Goal: Information Seeking & Learning: Check status

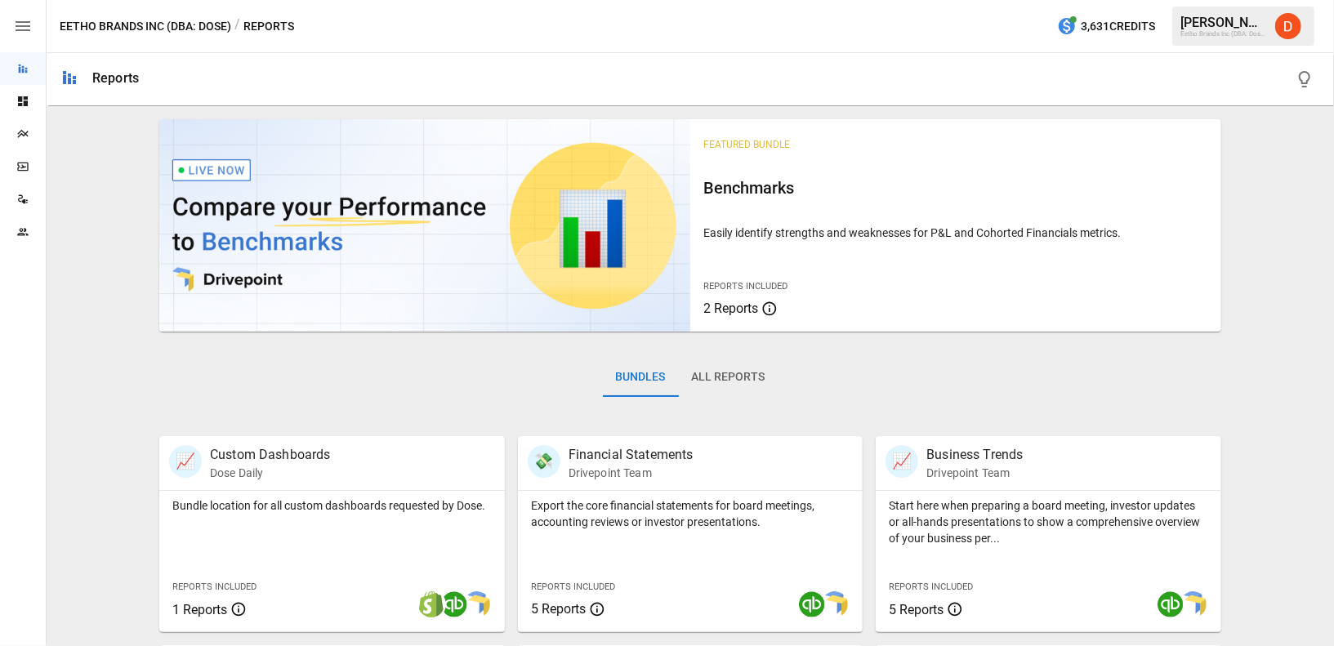
scroll to position [410, 0]
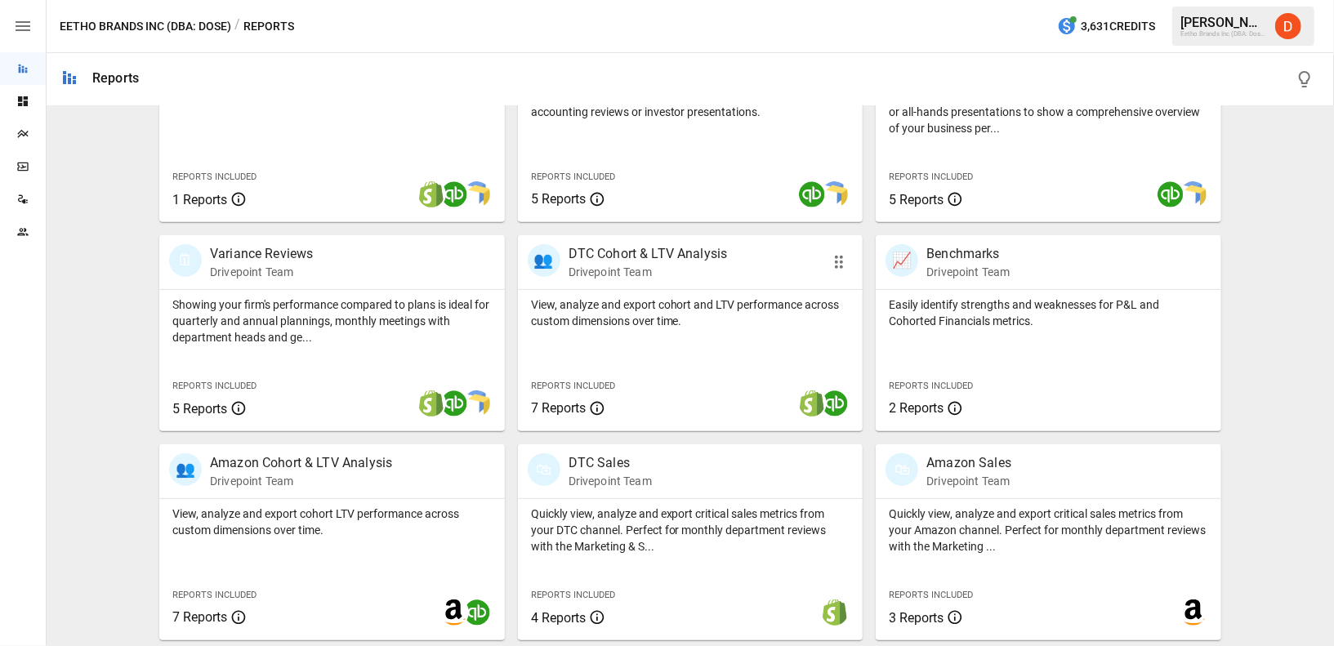
click at [656, 252] on p "DTC Cohort & LTV Analysis" at bounding box center [648, 254] width 159 height 20
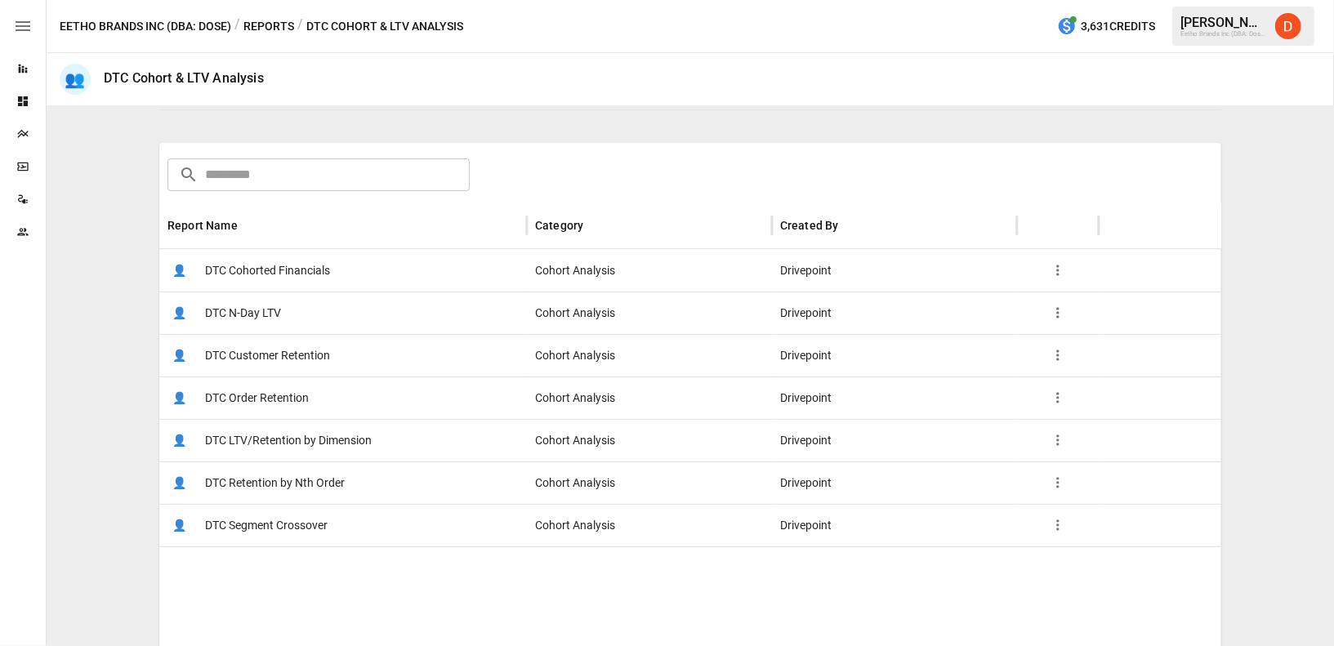
scroll to position [212, 0]
click at [303, 440] on span "DTC LTV/Retention by Dimension" at bounding box center [288, 439] width 167 height 42
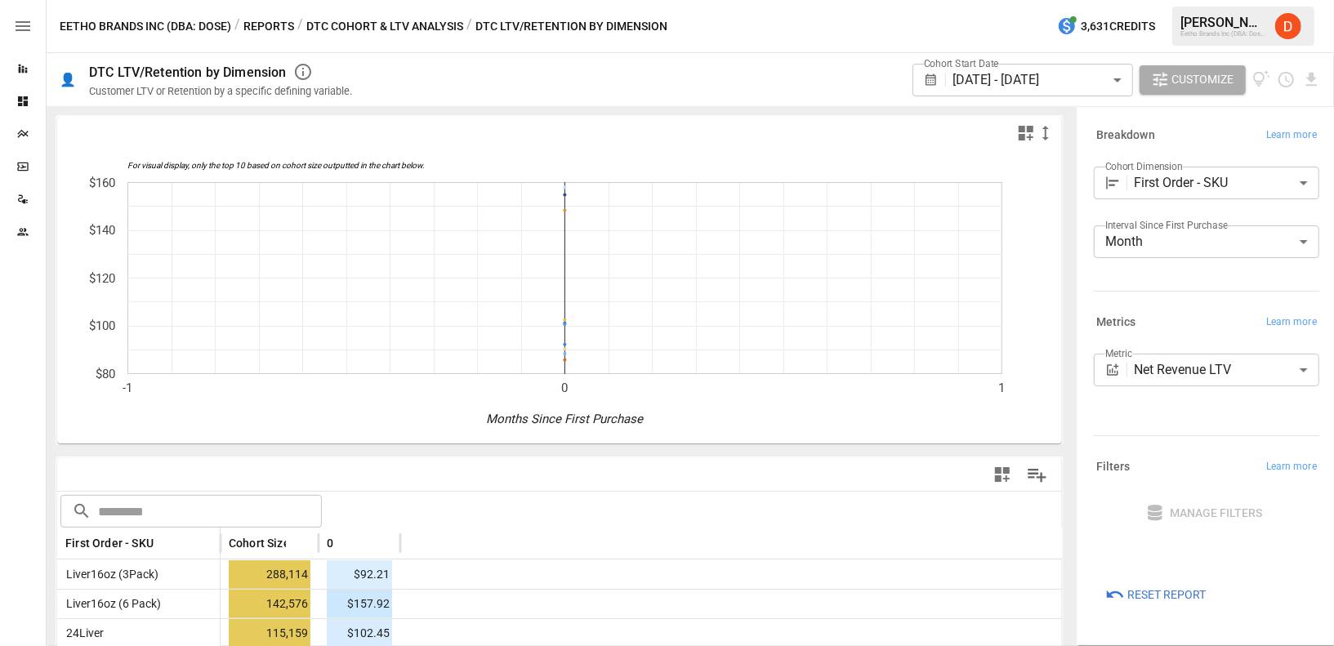
click at [1035, 0] on body "Reports Dashboards Plans SmartModel ™ Data Sources Team Eetho Brands Inc (DBA: …" at bounding box center [667, 0] width 1334 height 0
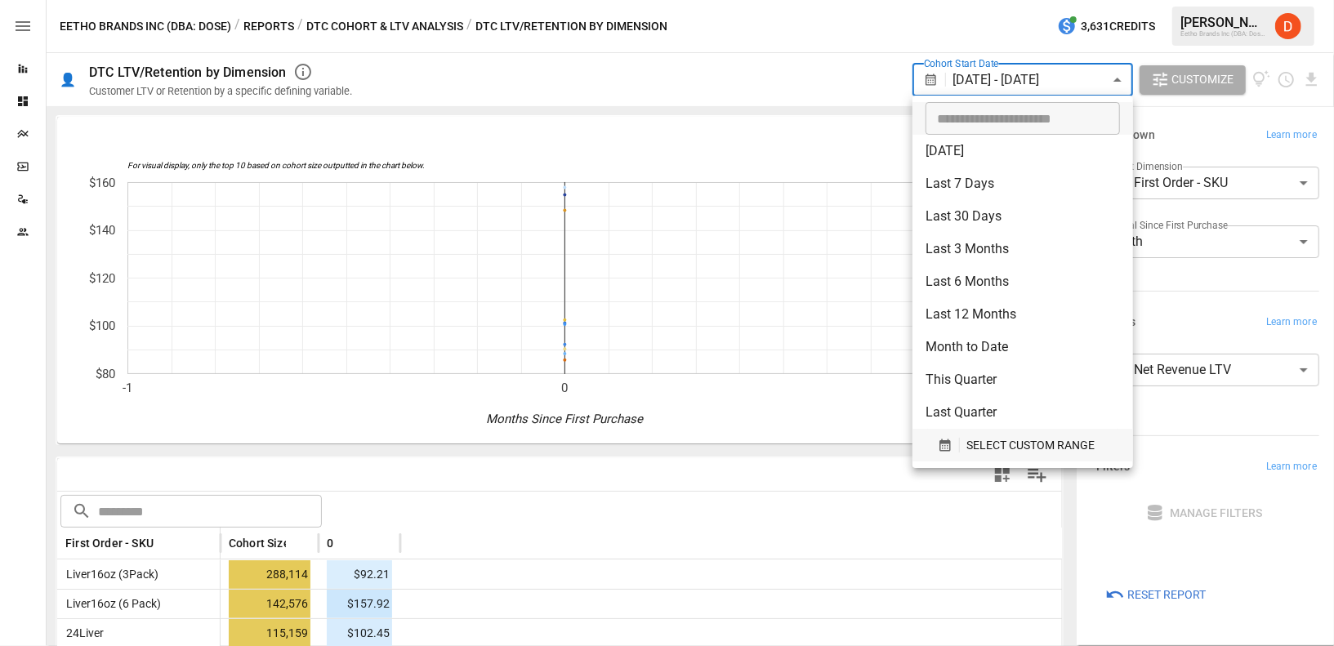
click at [943, 444] on icon "button" at bounding box center [945, 445] width 15 height 15
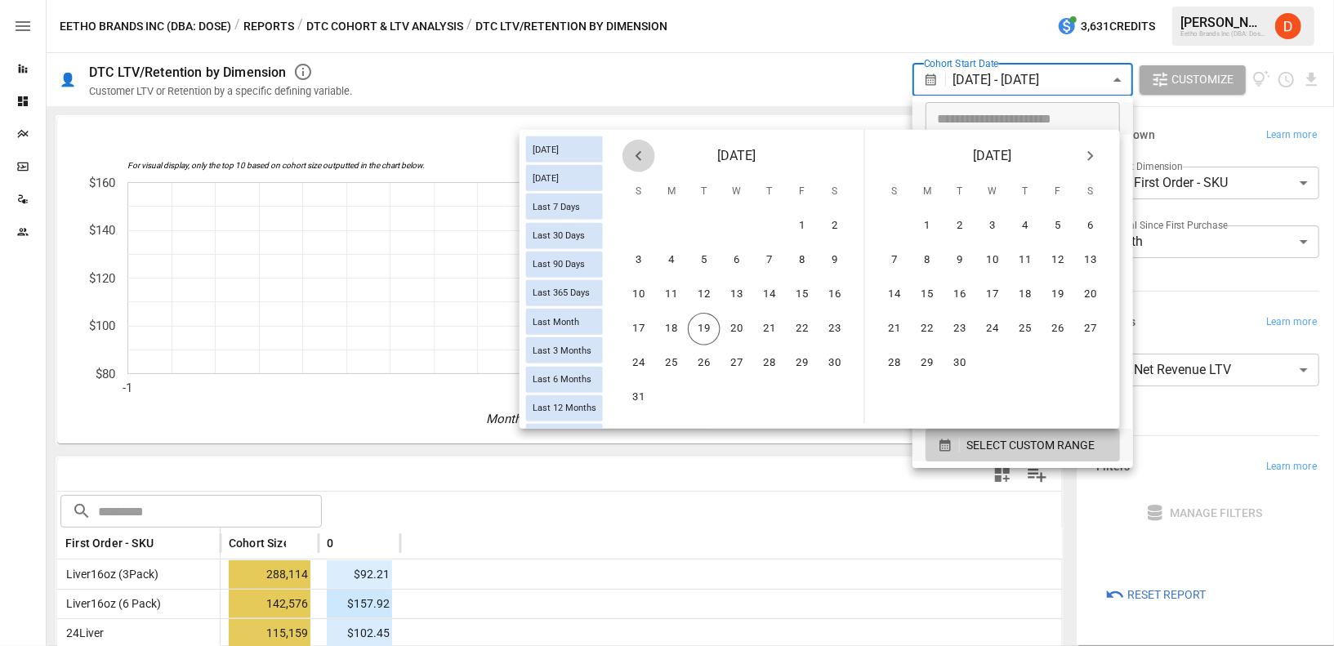
click at [633, 154] on icon "Previous month" at bounding box center [639, 156] width 20 height 20
click at [776, 230] on button "1" at bounding box center [769, 226] width 33 height 33
click at [833, 365] on button "31" at bounding box center [835, 363] width 33 height 33
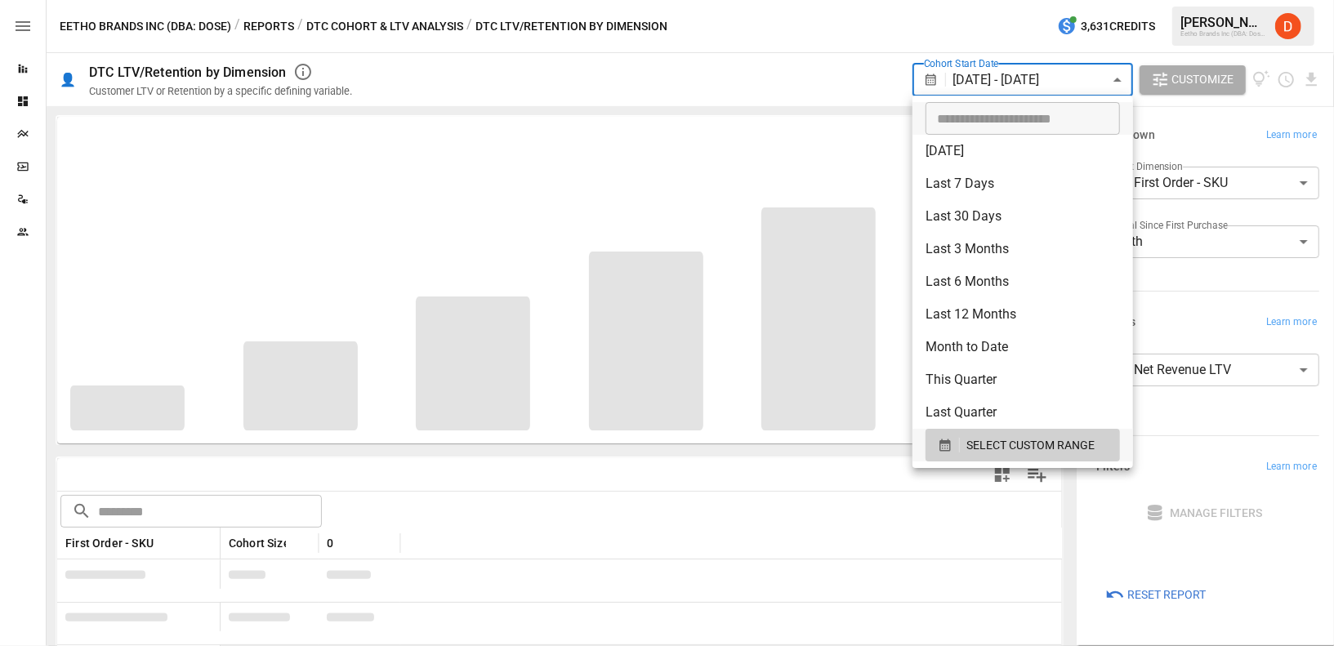
click at [783, 82] on div at bounding box center [667, 323] width 1334 height 646
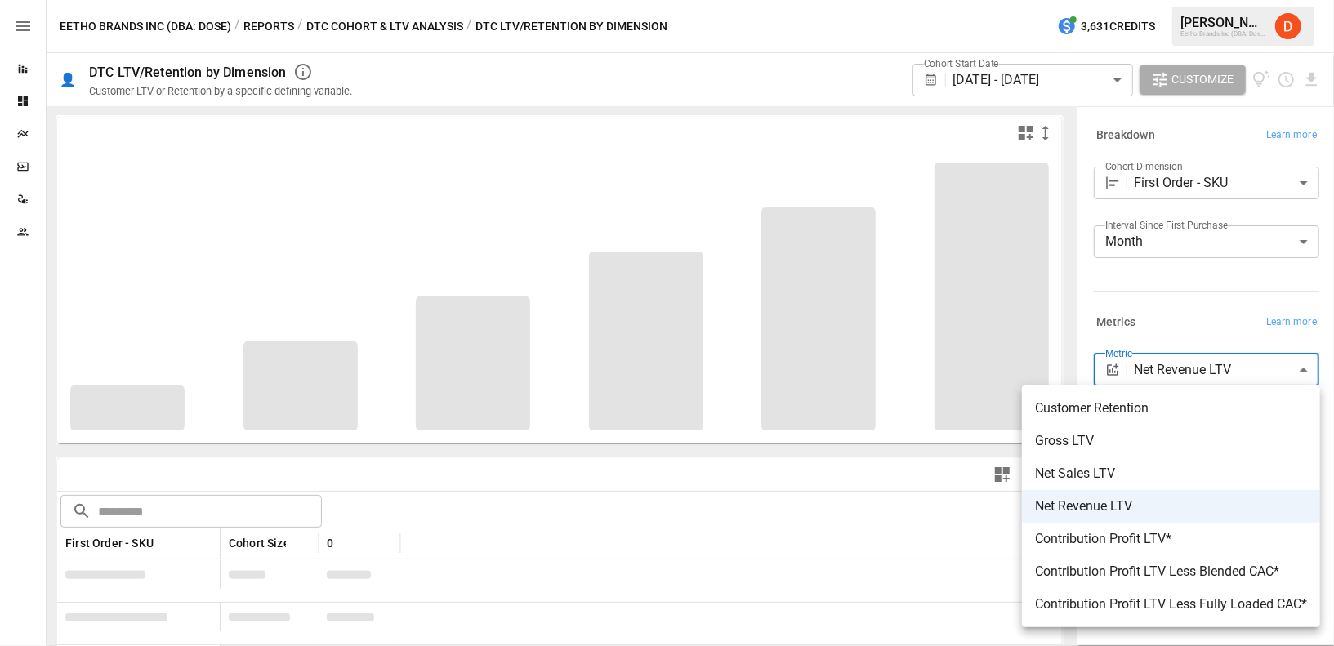
click at [1198, 0] on body "Reports Dashboards Plans SmartModel ™ Data Sources Team Eetho Brands Inc (DBA: …" at bounding box center [667, 0] width 1334 height 0
click at [1106, 409] on span "Customer Retention" at bounding box center [1171, 409] width 272 height 20
type input "**********"
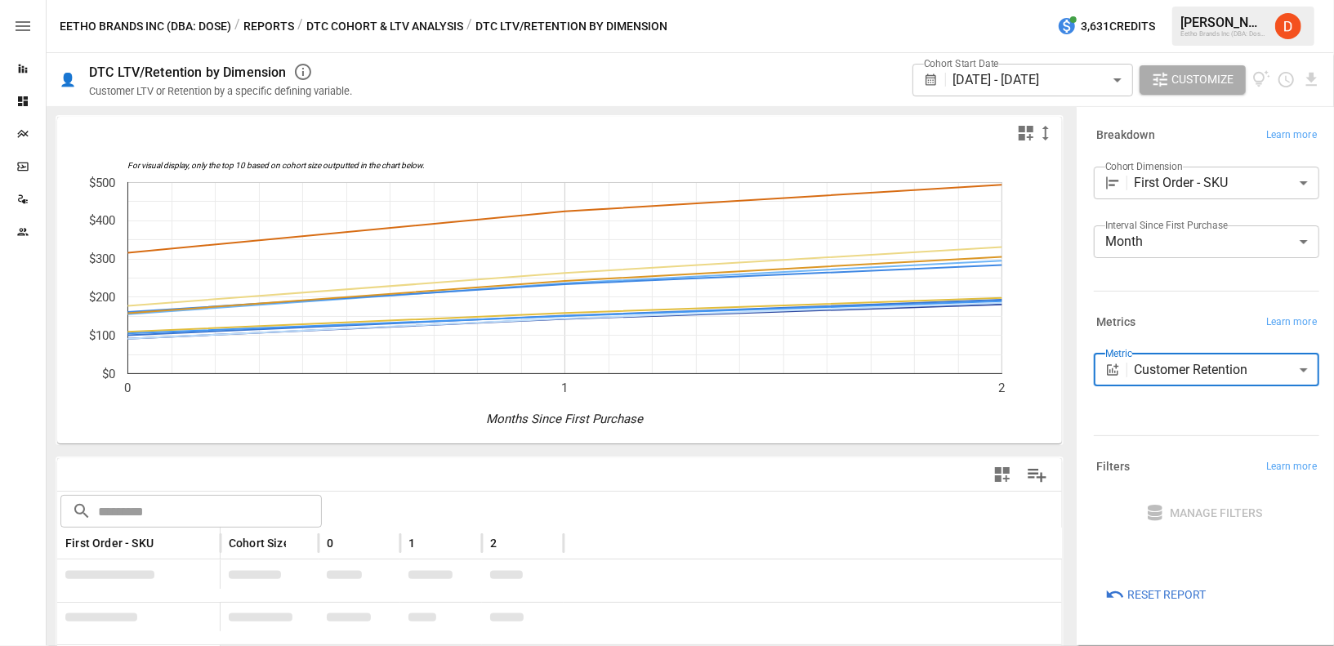
click at [768, 71] on div "Cohort Start Date [DATE] - [DATE] ****** ​ Customize" at bounding box center [846, 79] width 949 height 53
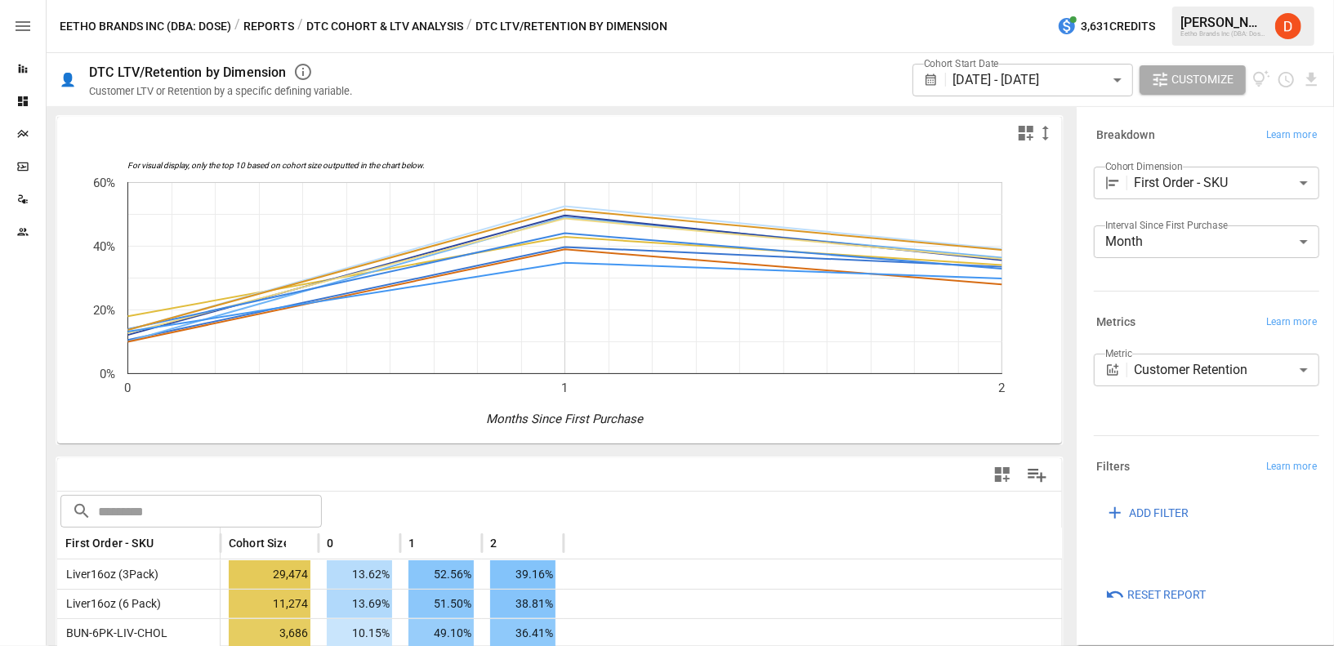
click at [1035, 0] on body "Reports Dashboards Plans SmartModel ™ Data Sources Team Eetho Brands Inc (DBA: …" at bounding box center [667, 0] width 1334 height 0
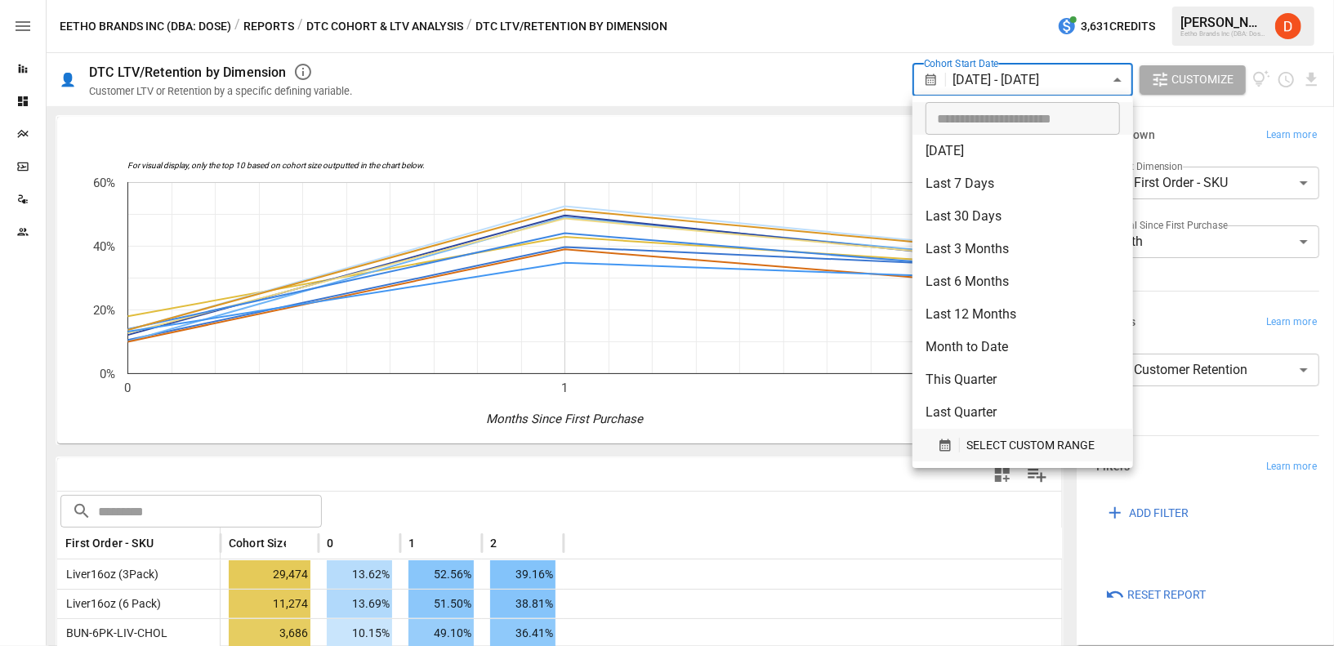
click at [945, 446] on icon "button" at bounding box center [945, 445] width 15 height 15
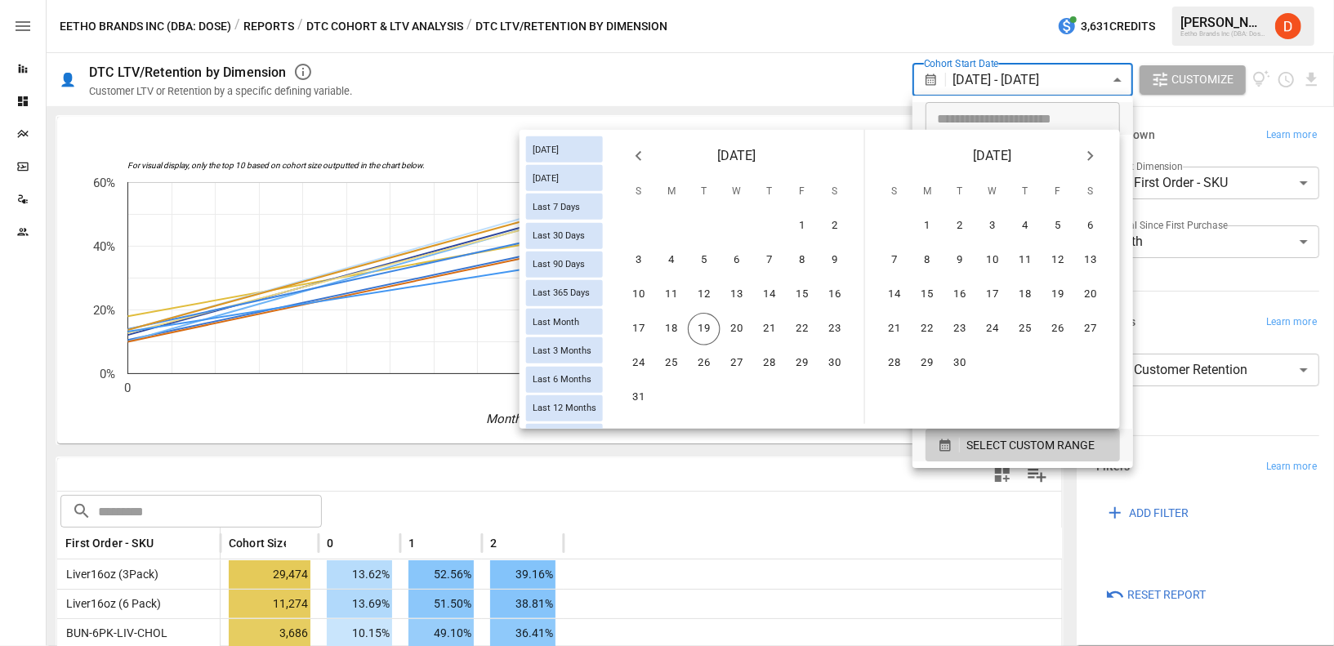
click at [641, 163] on icon "Previous month" at bounding box center [639, 156] width 20 height 20
click at [701, 222] on button "1" at bounding box center [704, 226] width 33 height 33
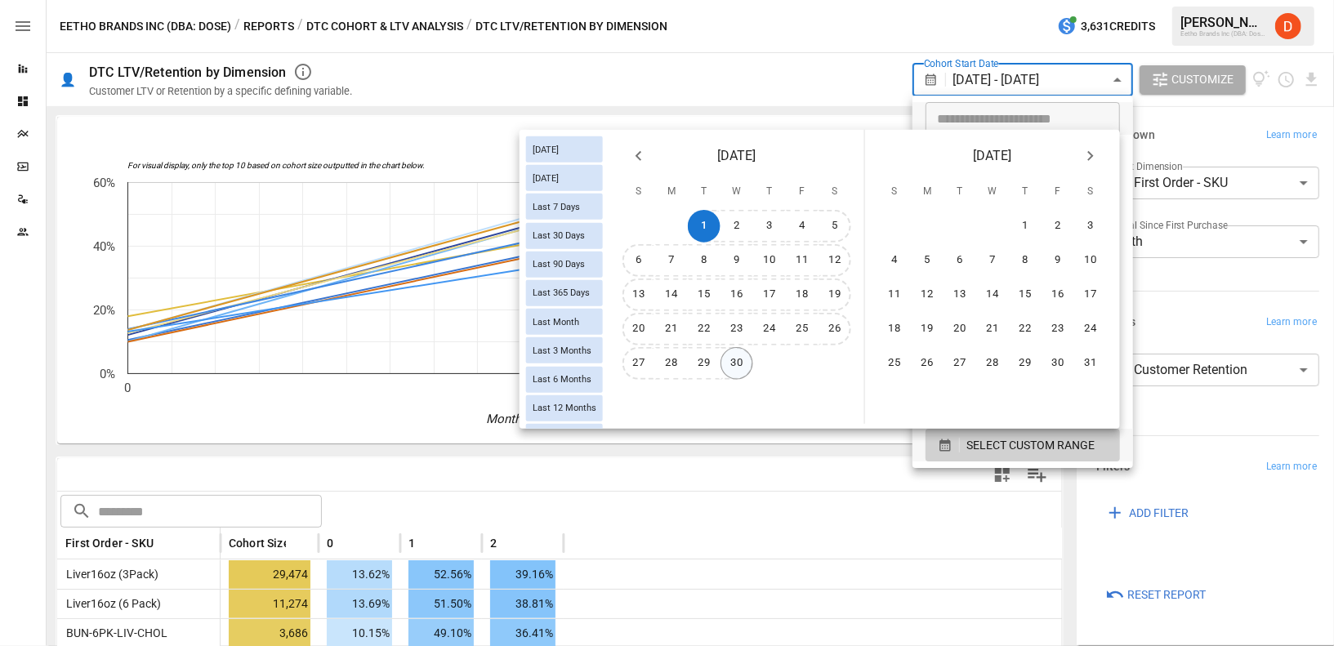
click at [735, 359] on button "30" at bounding box center [737, 363] width 33 height 33
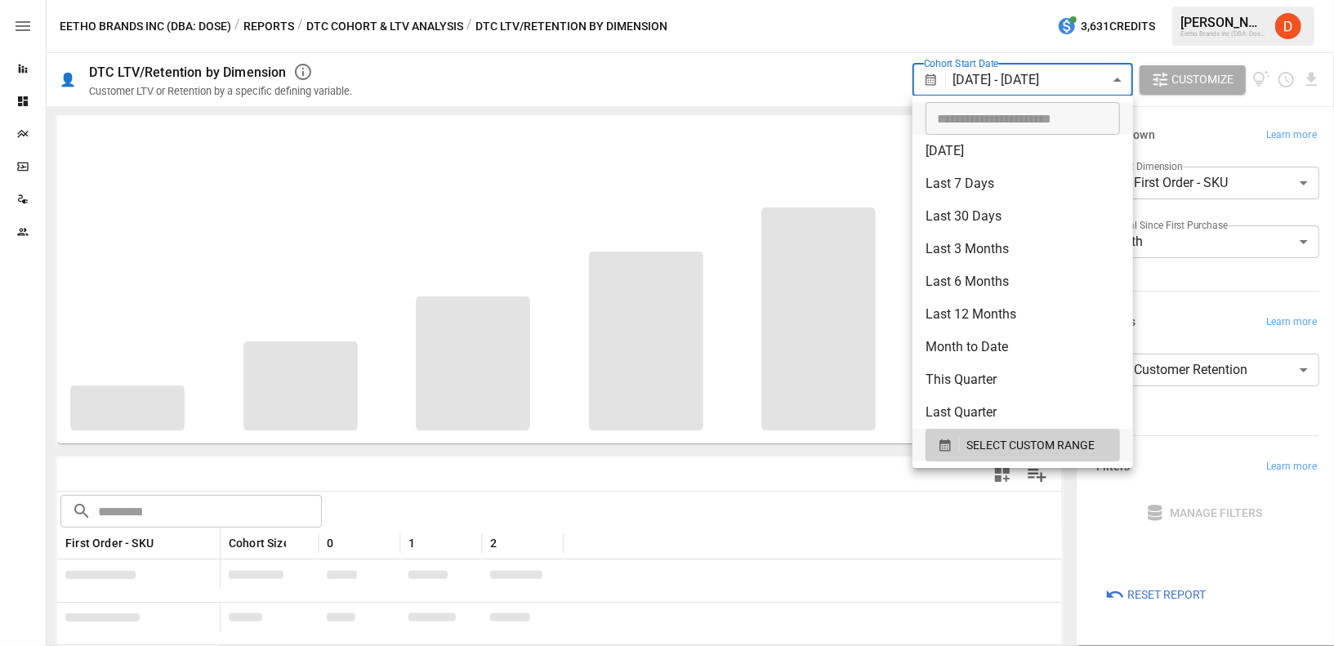
click at [811, 42] on div at bounding box center [667, 323] width 1334 height 646
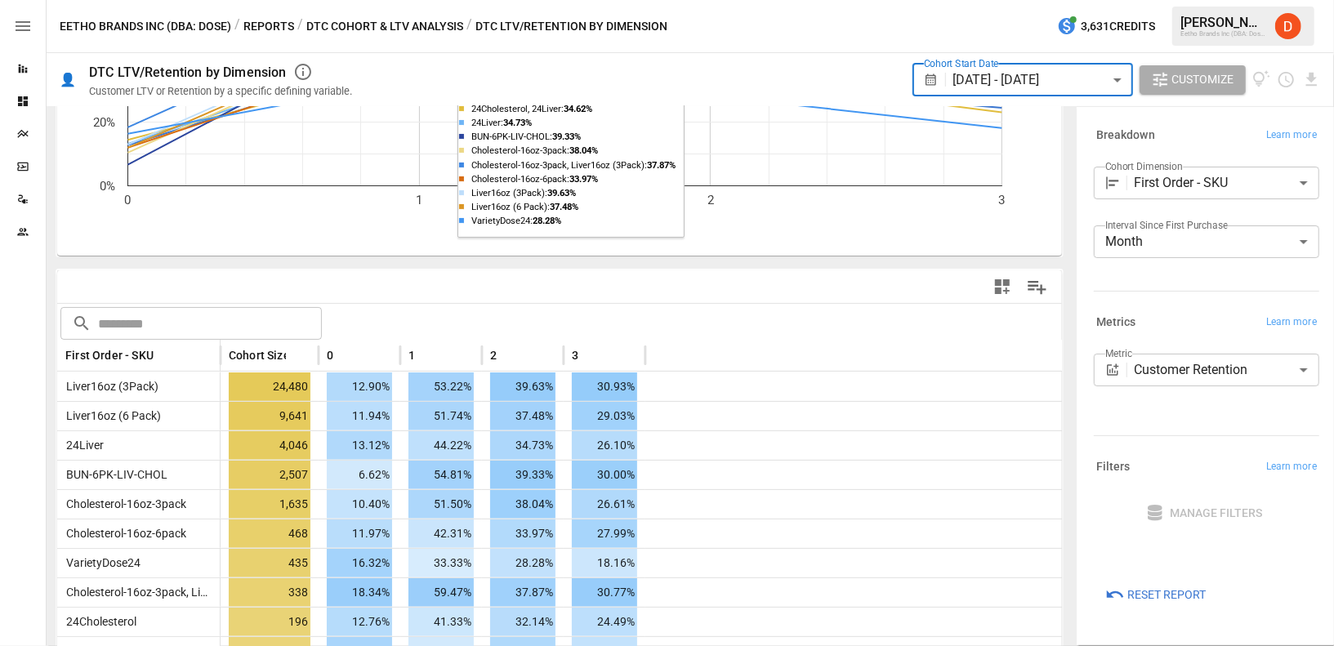
scroll to position [202, 0]
